Goal: Check status

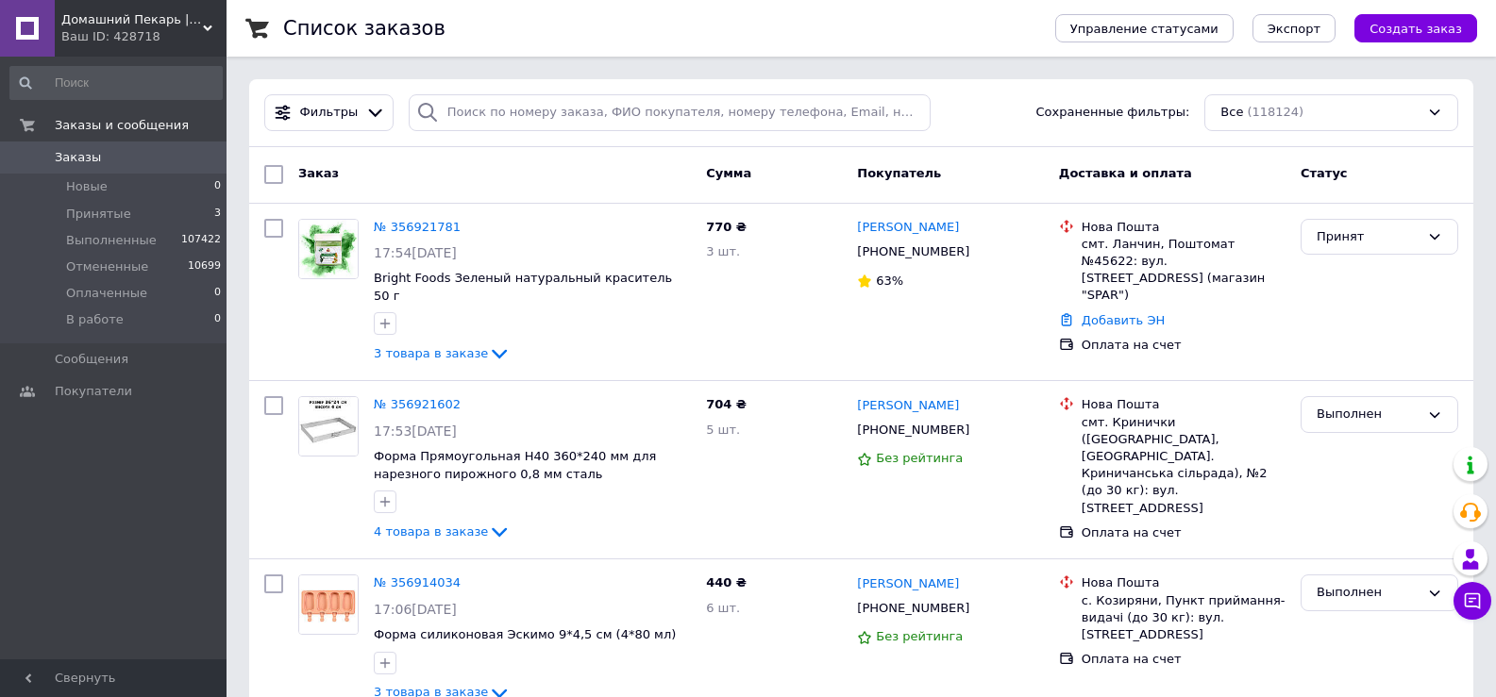
click at [415, 224] on link "№ 356921781" at bounding box center [417, 227] width 87 height 14
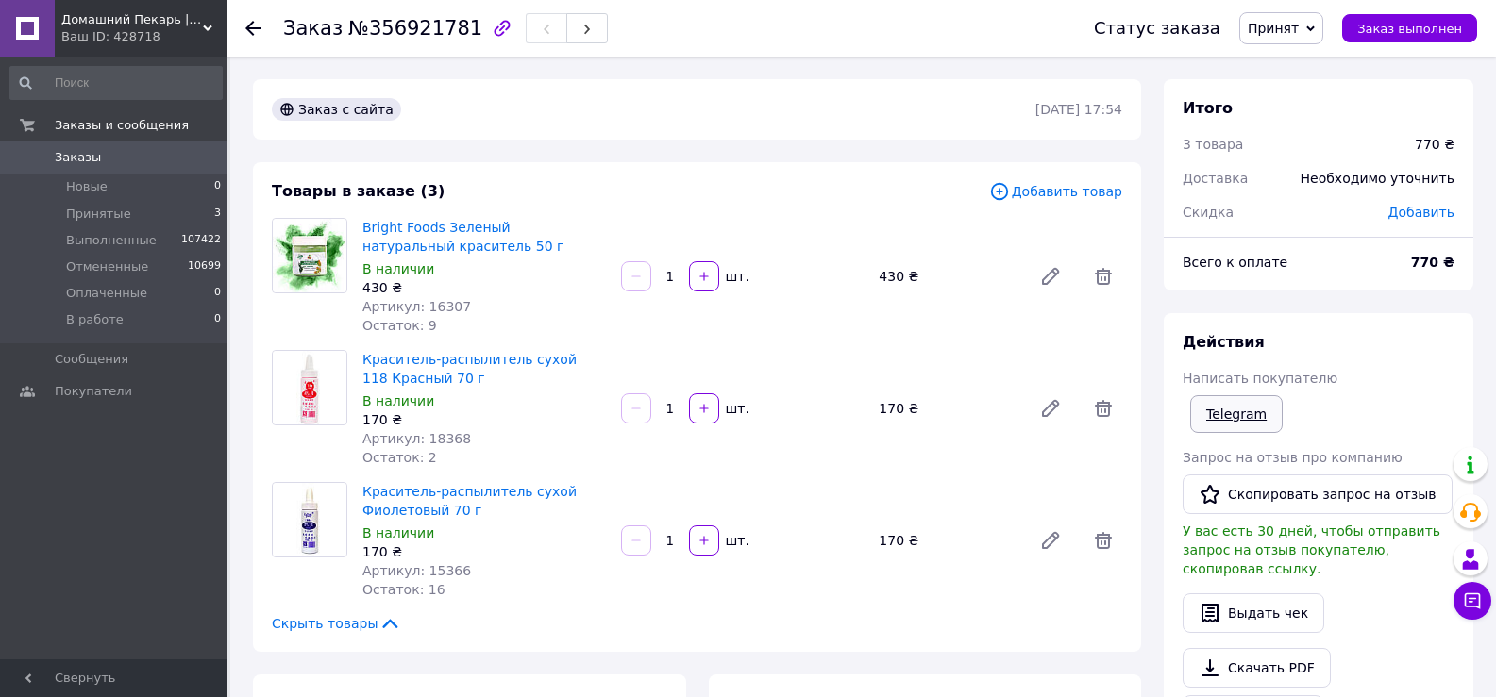
click at [1240, 412] on link "Telegram" at bounding box center [1236, 414] width 92 height 38
click at [256, 31] on icon at bounding box center [252, 28] width 15 height 15
